Goal: Use online tool/utility: Use online tool/utility

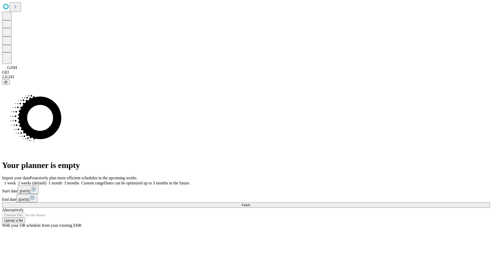
click at [250, 203] on span "Fetch" at bounding box center [246, 205] width 8 height 4
